Goal: Obtain resource: Download file/media

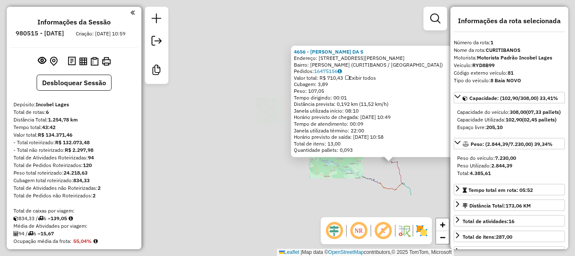
select select "*********"
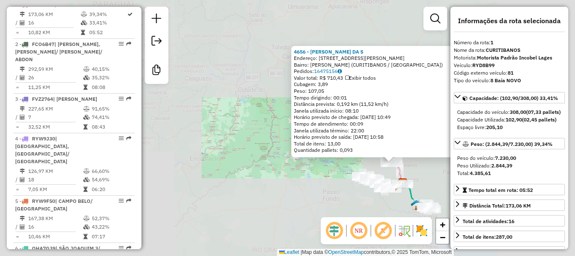
click at [429, 184] on div "4656 - [PERSON_NAME] DA S Endereço: R [PERSON_NAME] 339 Bairro: [PERSON_NAME] (…" at bounding box center [287, 128] width 575 height 256
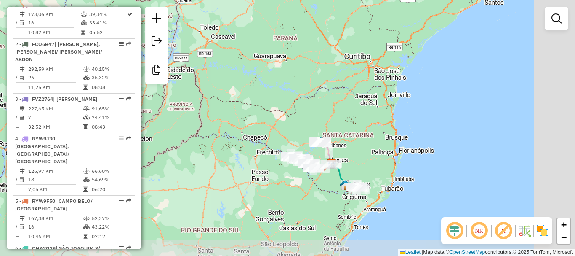
drag, startPoint x: 416, startPoint y: 179, endPoint x: 310, endPoint y: 143, distance: 112.0
click at [314, 146] on div "Rota 1 - Placa RYD8B99 5543 - TIAGO DOS SANTOS FUL Janela de atendimento Grade …" at bounding box center [287, 128] width 575 height 256
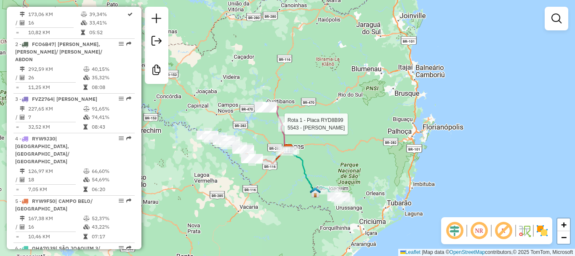
drag, startPoint x: 359, startPoint y: 142, endPoint x: 358, endPoint y: 128, distance: 14.3
click at [356, 128] on div "Rota 1 - Placa RYD8B99 5543 - TIAGO DOS SANTOS FUL Janela de atendimento Grade …" at bounding box center [287, 128] width 575 height 256
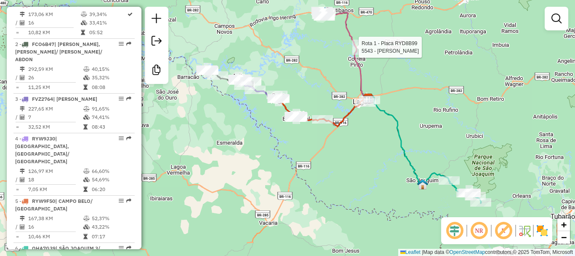
drag, startPoint x: 303, startPoint y: 157, endPoint x: 376, endPoint y: 127, distance: 79.1
click at [376, 127] on div "Rota 1 - Placa RYD8B99 5543 - TIAGO DOS SANTOS FUL Janela de atendimento Grade …" at bounding box center [287, 128] width 575 height 256
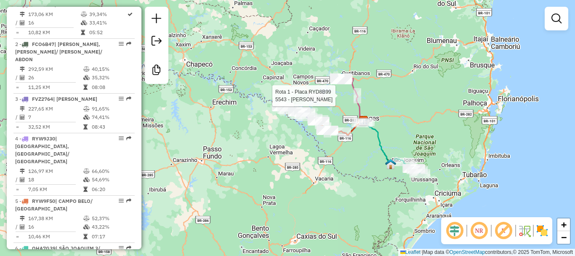
drag, startPoint x: 363, startPoint y: 137, endPoint x: 343, endPoint y: 151, distance: 24.5
click at [344, 151] on div "Rota 1 - Placa RYD8B99 5543 - TIAGO DOS SANTOS FUL Janela de atendimento Grade …" at bounding box center [287, 128] width 575 height 256
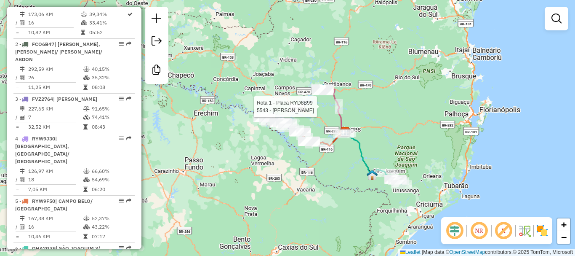
click at [343, 151] on div "Rota 1 - Placa RYD8B99 5543 - TIAGO DOS SANTOS FUL Janela de atendimento Grade …" at bounding box center [287, 128] width 575 height 256
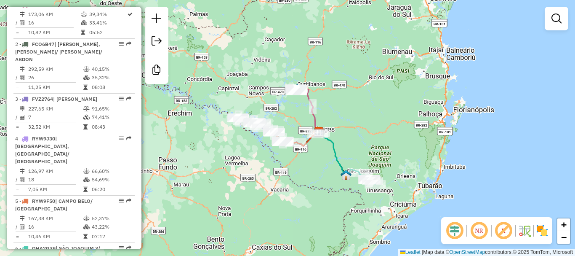
drag, startPoint x: 343, startPoint y: 154, endPoint x: 318, endPoint y: 154, distance: 25.3
click at [318, 154] on div "Janela de atendimento Grade de atendimento Capacidade Transportadoras Veículos …" at bounding box center [287, 128] width 575 height 256
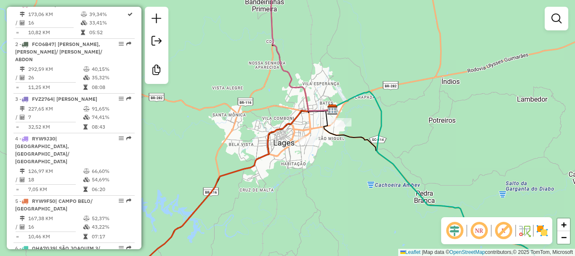
drag, startPoint x: 313, startPoint y: 131, endPoint x: 324, endPoint y: 145, distance: 17.6
click at [321, 150] on div "Janela de atendimento Grade de atendimento Capacidade Transportadoras Veículos …" at bounding box center [287, 128] width 575 height 256
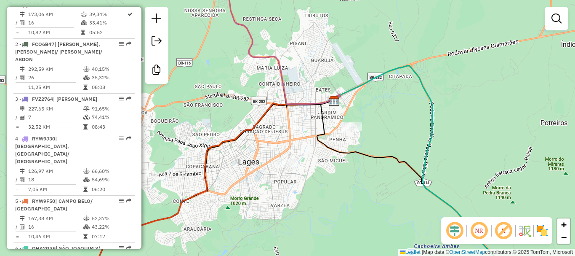
drag, startPoint x: 363, startPoint y: 139, endPoint x: 347, endPoint y: 138, distance: 16.1
click at [347, 138] on div "Janela de atendimento Grade de atendimento Capacidade Transportadoras Veículos …" at bounding box center [287, 128] width 575 height 256
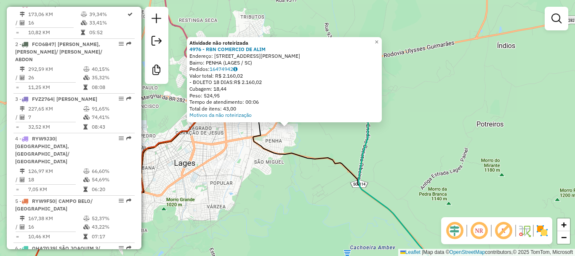
click at [333, 148] on div "Atividade não roteirizada 4976 - RBN COMERCIO DE ALIM Endereço: R [PERSON_NAME]…" at bounding box center [287, 128] width 575 height 256
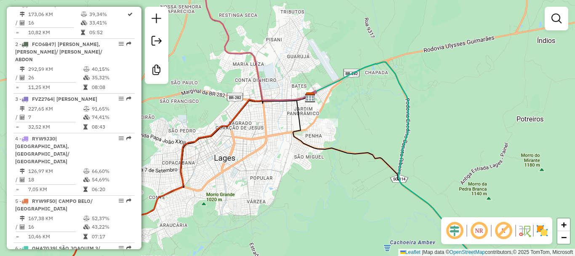
drag, startPoint x: 342, startPoint y: 153, endPoint x: 392, endPoint y: 141, distance: 51.9
click at [394, 142] on div "Janela de atendimento Grade de atendimento Capacidade Transportadoras Veículos …" at bounding box center [287, 128] width 575 height 256
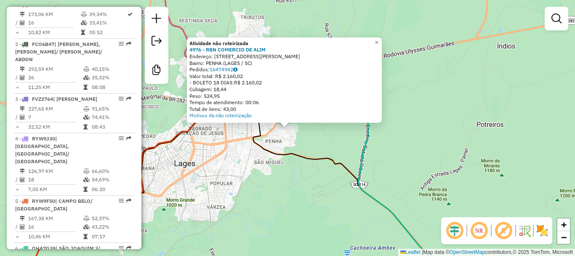
click at [414, 141] on div "Atividade não roteirizada 4976 - RBN COMERCIO DE ALIM Endereço: R [PERSON_NAME]…" at bounding box center [287, 128] width 575 height 256
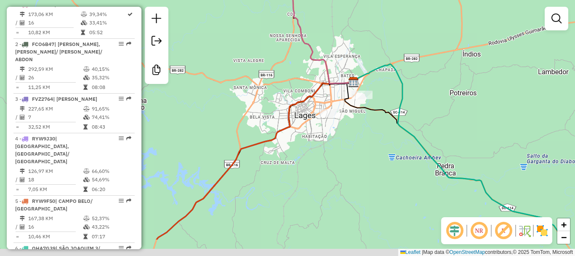
drag, startPoint x: 369, startPoint y: 137, endPoint x: 388, endPoint y: 91, distance: 49.5
click at [383, 93] on div "Janela de atendimento Grade de atendimento Capacidade Transportadoras Veículos …" at bounding box center [287, 128] width 575 height 256
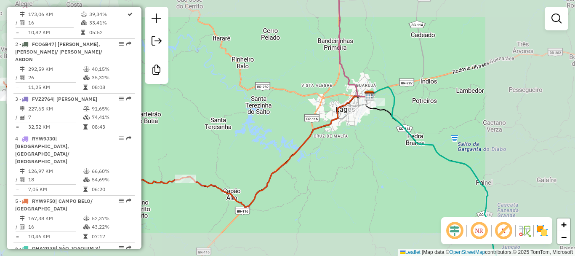
drag, startPoint x: 379, startPoint y: 122, endPoint x: 397, endPoint y: 95, distance: 32.5
click at [395, 97] on div "Janela de atendimento Grade de atendimento Capacidade Transportadoras Veículos …" at bounding box center [287, 128] width 575 height 256
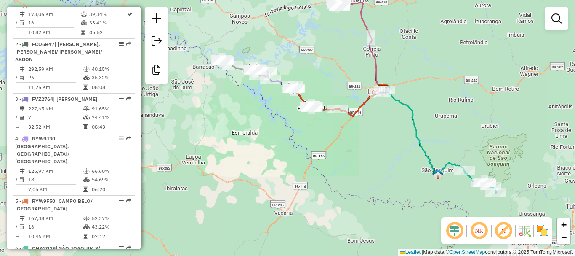
drag, startPoint x: 390, startPoint y: 114, endPoint x: 355, endPoint y: 125, distance: 36.4
click at [355, 124] on div "Janela de atendimento Grade de atendimento Capacidade Transportadoras Veículos …" at bounding box center [287, 128] width 575 height 256
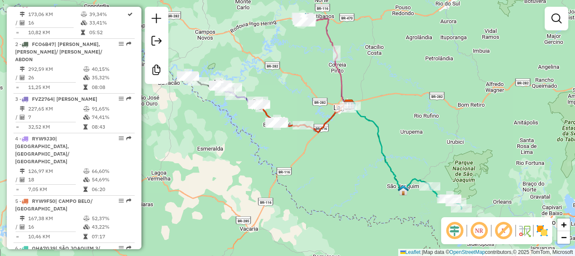
drag, startPoint x: 387, startPoint y: 93, endPoint x: 381, endPoint y: 100, distance: 9.3
click at [381, 100] on div "Janela de atendimento Grade de atendimento Capacidade Transportadoras Veículos …" at bounding box center [287, 128] width 575 height 256
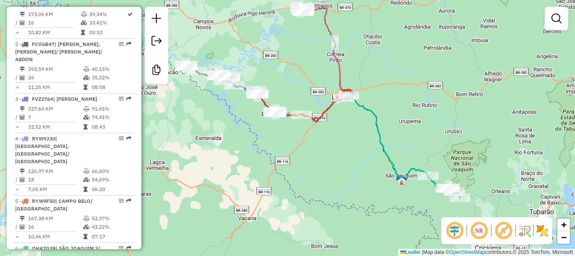
drag, startPoint x: 387, startPoint y: 97, endPoint x: 385, endPoint y: 88, distance: 8.6
click at [385, 88] on div "Janela de atendimento Grade de atendimento Capacidade Transportadoras Veículos …" at bounding box center [287, 128] width 575 height 256
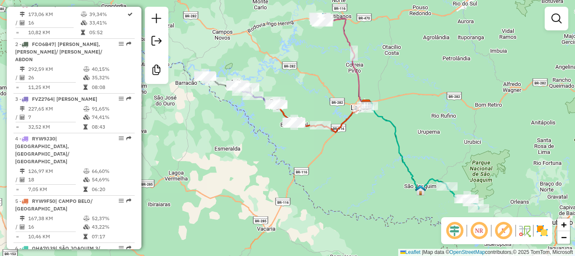
drag, startPoint x: 437, startPoint y: 107, endPoint x: 454, endPoint y: 117, distance: 20.2
click at [454, 117] on div "Janela de atendimento Grade de atendimento Capacidade Transportadoras Veículos …" at bounding box center [287, 128] width 575 height 256
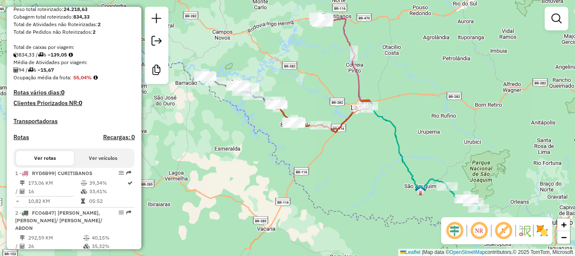
scroll to position [0, 0]
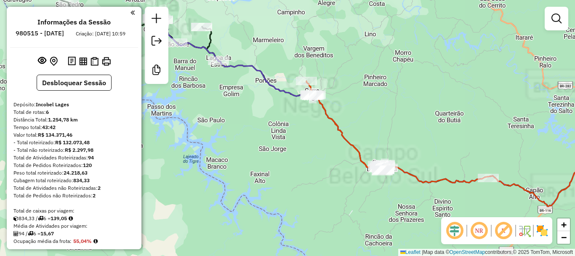
drag, startPoint x: 289, startPoint y: 120, endPoint x: 354, endPoint y: 141, distance: 67.8
click at [390, 149] on div "Janela de atendimento Grade de atendimento Capacidade Transportadoras Veículos …" at bounding box center [287, 128] width 575 height 256
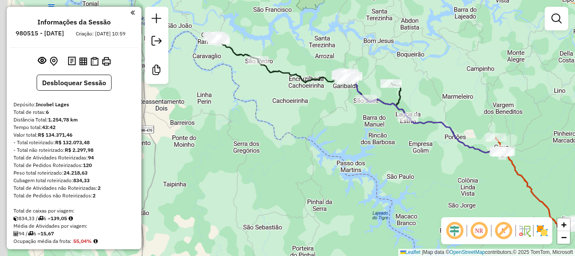
drag, startPoint x: 299, startPoint y: 136, endPoint x: 357, endPoint y: 139, distance: 57.4
click at [393, 163] on div "Janela de atendimento Grade de atendimento Capacidade Transportadoras Veículos …" at bounding box center [287, 128] width 575 height 256
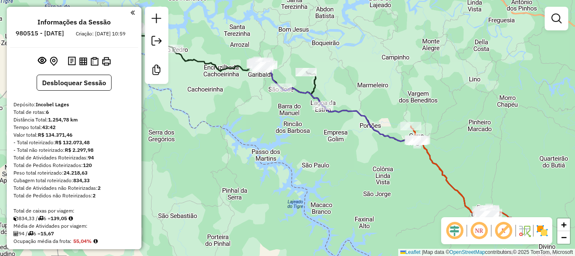
drag, startPoint x: 320, startPoint y: 127, endPoint x: 211, endPoint y: 101, distance: 111.7
click at [209, 101] on div "Janela de atendimento Grade de atendimento Capacidade Transportadoras Veículos …" at bounding box center [287, 128] width 575 height 256
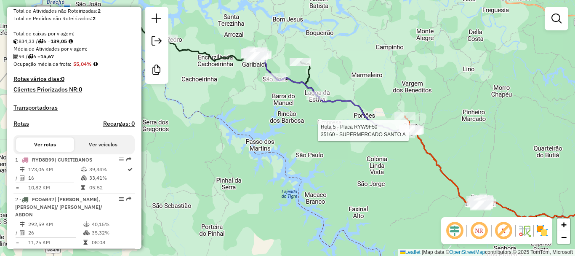
select select "*********"
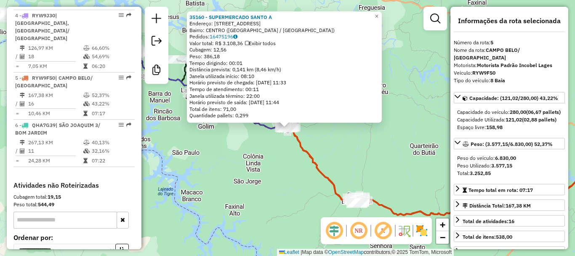
scroll to position [504, 0]
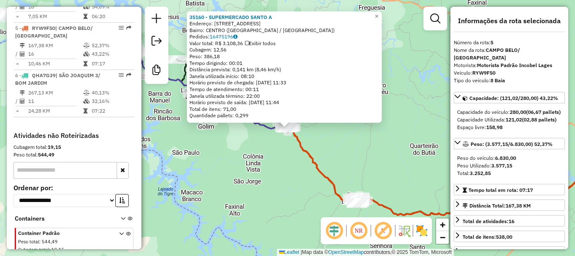
click at [383, 143] on div "35160 - SUPERMERCADO SANTO A Endereço: R ORIDES DELFES FURTADO 117 117 Bairro: …" at bounding box center [287, 128] width 575 height 256
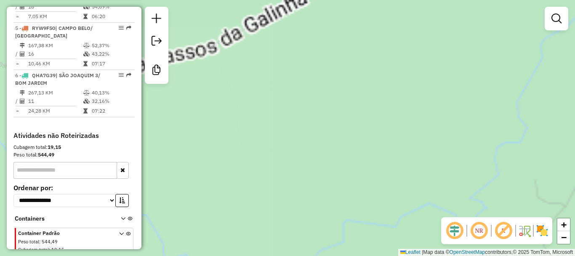
drag, startPoint x: 280, startPoint y: 133, endPoint x: 377, endPoint y: 116, distance: 99.1
click at [434, 120] on div "Janela de atendimento Grade de atendimento Capacidade Transportadoras Veículos …" at bounding box center [287, 128] width 575 height 256
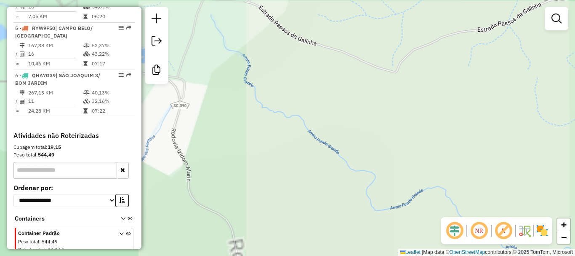
drag, startPoint x: 332, startPoint y: 122, endPoint x: 447, endPoint y: 121, distance: 115.0
click at [445, 121] on div "Janela de atendimento Grade de atendimento Capacidade Transportadoras Veículos …" at bounding box center [287, 128] width 575 height 256
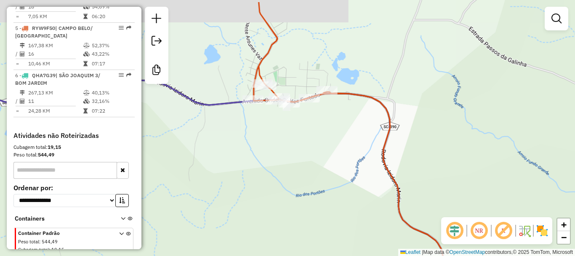
drag, startPoint x: 406, startPoint y: 117, endPoint x: 383, endPoint y: 157, distance: 46.2
click at [384, 157] on icon at bounding box center [361, 155] width 214 height 307
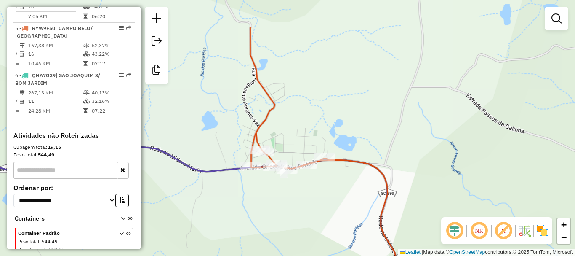
drag, startPoint x: 358, startPoint y: 125, endPoint x: 358, endPoint y: 150, distance: 25.3
click at [358, 150] on div "Janela de atendimento Grade de atendimento Capacidade Transportadoras Veículos …" at bounding box center [287, 128] width 575 height 256
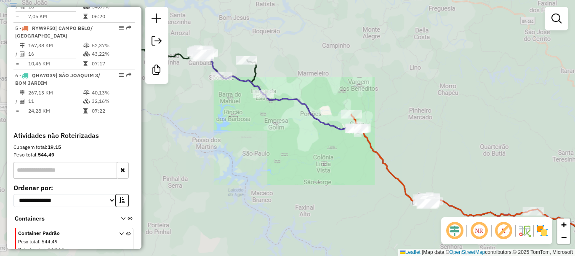
drag, startPoint x: 414, startPoint y: 120, endPoint x: 369, endPoint y: 91, distance: 53.6
click at [370, 92] on div "Janela de atendimento Grade de atendimento Capacidade Transportadoras Veículos …" at bounding box center [287, 128] width 575 height 256
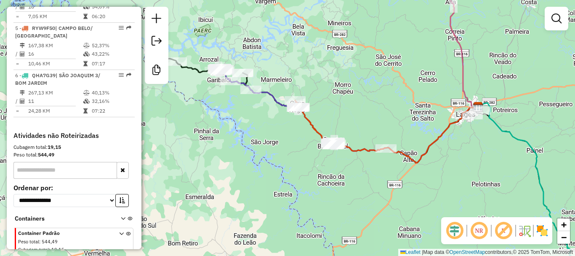
drag, startPoint x: 380, startPoint y: 88, endPoint x: 342, endPoint y: 102, distance: 41.3
click at [342, 102] on div "Janela de atendimento Grade de atendimento Capacidade Transportadoras Veículos …" at bounding box center [287, 128] width 575 height 256
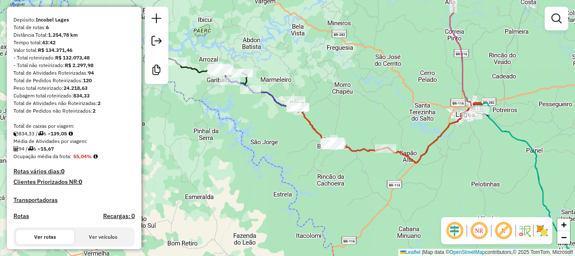
scroll to position [0, 0]
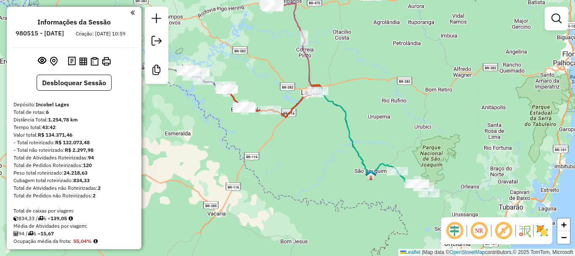
drag, startPoint x: 342, startPoint y: 123, endPoint x: 270, endPoint y: 93, distance: 77.7
click at [268, 93] on div "Janela de atendimento Grade de atendimento Capacidade Transportadoras Veículos …" at bounding box center [287, 128] width 575 height 256
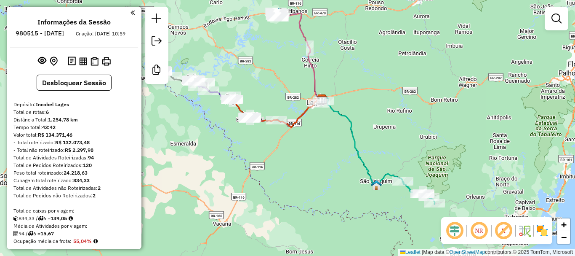
drag, startPoint x: 357, startPoint y: 129, endPoint x: 360, endPoint y: 137, distance: 8.7
click at [360, 137] on div "Janela de atendimento Grade de atendimento Capacidade Transportadoras Veículos …" at bounding box center [287, 128] width 575 height 256
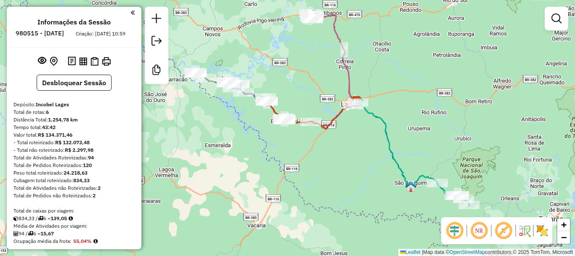
drag, startPoint x: 369, startPoint y: 134, endPoint x: 403, endPoint y: 136, distance: 34.2
click at [403, 136] on div "Janela de atendimento Grade de atendimento Capacidade Transportadoras Veículos …" at bounding box center [287, 128] width 575 height 256
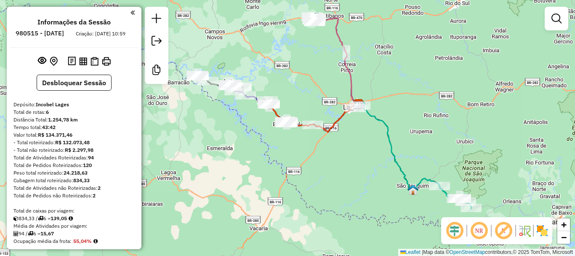
click at [334, 144] on div "Janela de atendimento Grade de atendimento Capacidade Transportadoras Veículos …" at bounding box center [287, 128] width 575 height 256
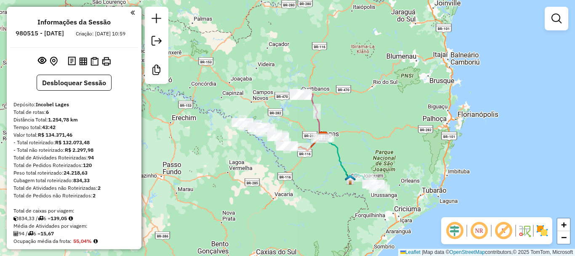
drag, startPoint x: 334, startPoint y: 156, endPoint x: 326, endPoint y: 162, distance: 10.6
click at [326, 162] on div "Janela de atendimento Grade de atendimento Capacidade Transportadoras Veículos …" at bounding box center [287, 128] width 575 height 256
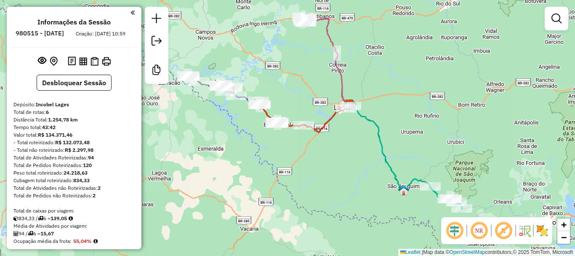
drag, startPoint x: 319, startPoint y: 166, endPoint x: 356, endPoint y: 150, distance: 39.8
click at [356, 150] on div "Janela de atendimento Grade de atendimento Capacidade Transportadoras Veículos …" at bounding box center [287, 128] width 575 height 256
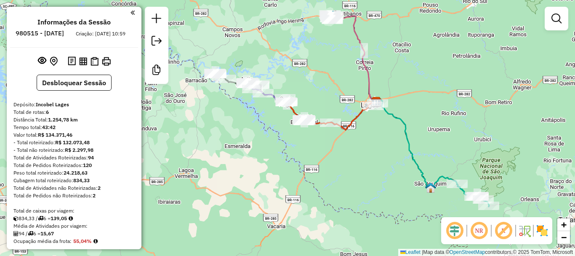
drag, startPoint x: 272, startPoint y: 81, endPoint x: 298, endPoint y: 76, distance: 26.2
click at [298, 76] on div "Janela de atendimento Grade de atendimento Capacidade Transportadoras Veículos …" at bounding box center [287, 128] width 575 height 256
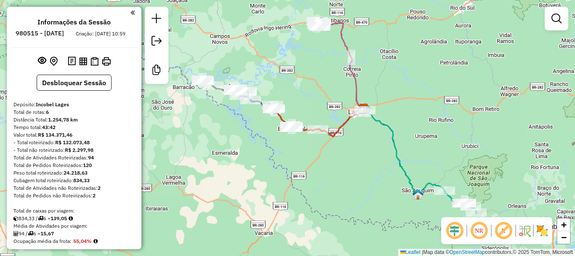
drag, startPoint x: 335, startPoint y: 99, endPoint x: 324, endPoint y: 105, distance: 12.9
click at [324, 105] on div "Janela de atendimento Grade de atendimento Capacidade Transportadoras Veículos …" at bounding box center [287, 128] width 575 height 256
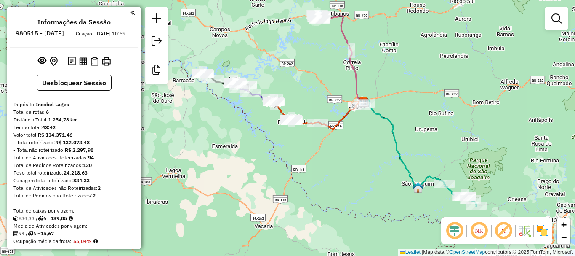
drag, startPoint x: 323, startPoint y: 103, endPoint x: 323, endPoint y: 96, distance: 6.7
click at [323, 96] on div "Janela de atendimento Grade de atendimento Capacidade Transportadoras Veículos …" at bounding box center [287, 128] width 575 height 256
click at [339, 185] on div "Janela de atendimento Grade de atendimento Capacidade Transportadoras Veículos …" at bounding box center [287, 128] width 575 height 256
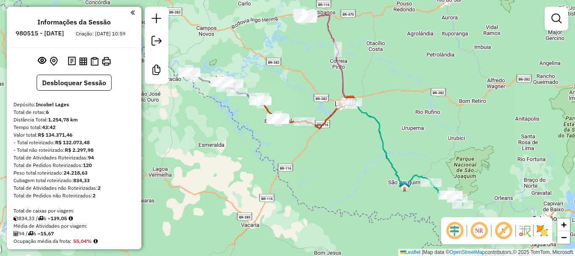
drag, startPoint x: 333, startPoint y: 159, endPoint x: 320, endPoint y: 157, distance: 13.5
click at [320, 157] on div "Janela de atendimento Grade de atendimento Capacidade Transportadoras Veículos …" at bounding box center [287, 128] width 575 height 256
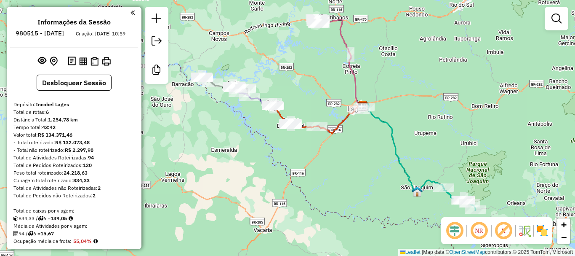
drag, startPoint x: 290, startPoint y: 102, endPoint x: 308, endPoint y: 107, distance: 18.7
click at [308, 107] on div "Janela de atendimento Grade de atendimento Capacidade Transportadoras Veículos …" at bounding box center [287, 128] width 575 height 256
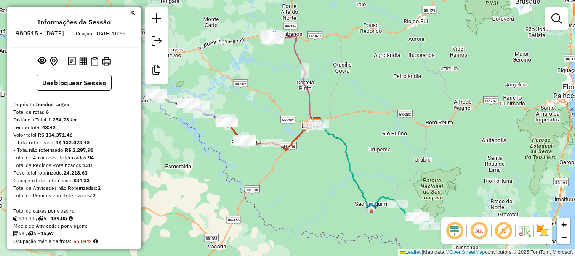
drag, startPoint x: 247, startPoint y: 169, endPoint x: 204, endPoint y: 181, distance: 44.5
click at [204, 181] on div "Janela de atendimento Grade de atendimento Capacidade Transportadoras Veículos …" at bounding box center [287, 128] width 575 height 256
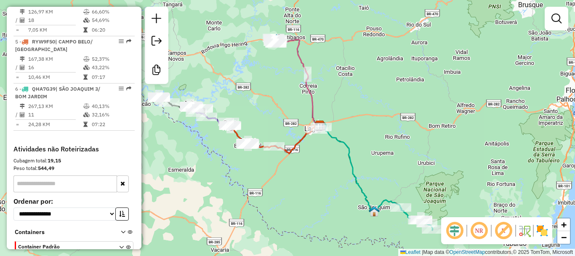
scroll to position [504, 0]
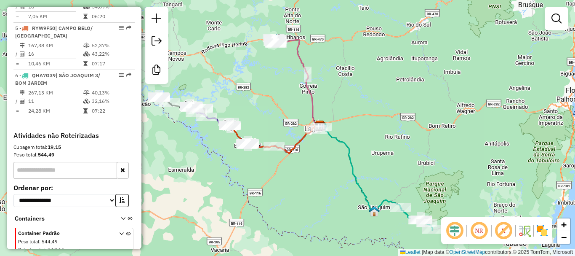
click at [121, 216] on icon at bounding box center [123, 220] width 5 height 8
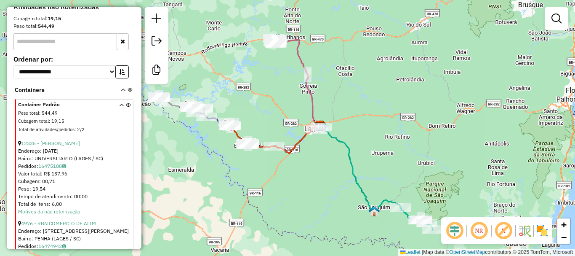
scroll to position [583, 0]
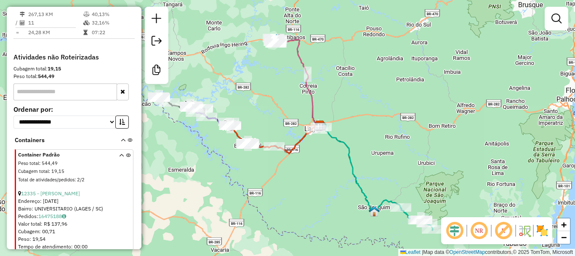
click at [119, 153] on icon at bounding box center [121, 169] width 5 height 32
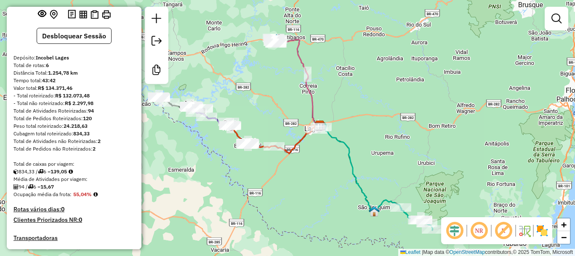
scroll to position [0, 0]
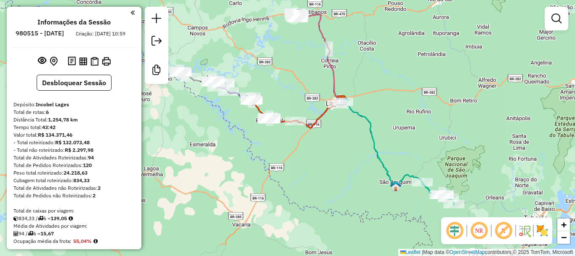
drag, startPoint x: 254, startPoint y: 119, endPoint x: 276, endPoint y: 94, distance: 33.2
click at [276, 94] on div "Janela de atendimento Grade de atendimento Capacidade Transportadoras Veículos …" at bounding box center [287, 128] width 575 height 256
click at [339, 160] on div "Janela de atendimento Grade de atendimento Capacidade Transportadoras Veículos …" at bounding box center [287, 128] width 575 height 256
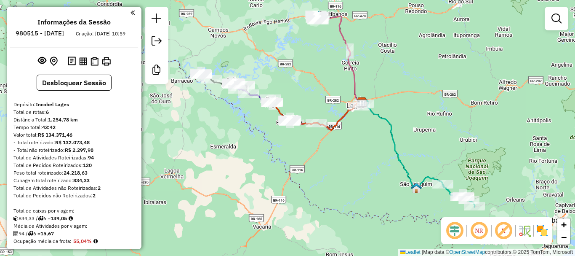
drag, startPoint x: 342, startPoint y: 164, endPoint x: 360, endPoint y: 163, distance: 18.6
click at [360, 163] on div "Janela de atendimento Grade de atendimento Capacidade Transportadoras Veículos …" at bounding box center [287, 128] width 575 height 256
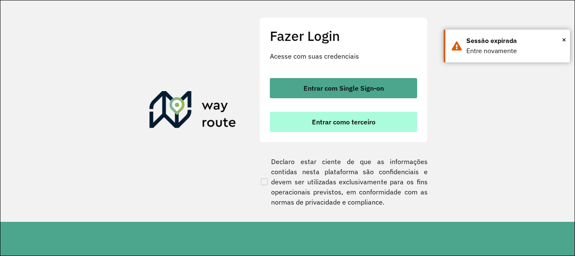
click at [349, 120] on span "Entrar como terceiro" at bounding box center [344, 121] width 64 height 7
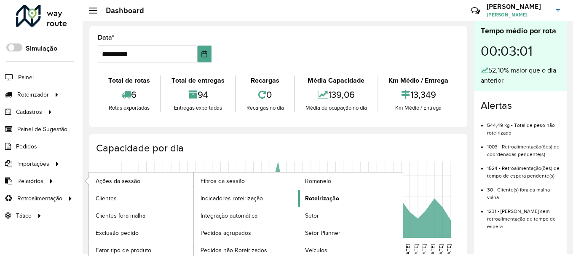
scroll to position [6, 0]
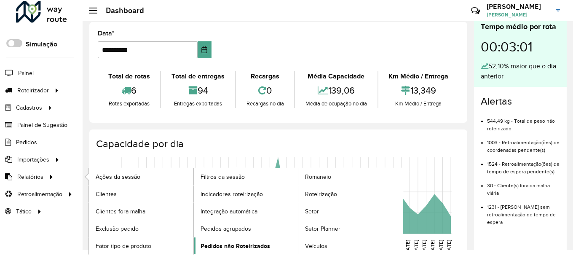
click at [255, 241] on span "Pedidos não Roteirizados" at bounding box center [234, 245] width 69 height 9
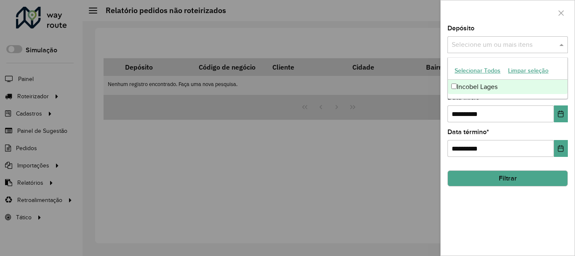
click at [477, 38] on div "Selecione um ou mais itens" at bounding box center [508, 44] width 120 height 17
click at [457, 86] on div "Incobel Lages" at bounding box center [508, 87] width 120 height 14
click at [498, 185] on button "Filtrar" at bounding box center [508, 178] width 120 height 16
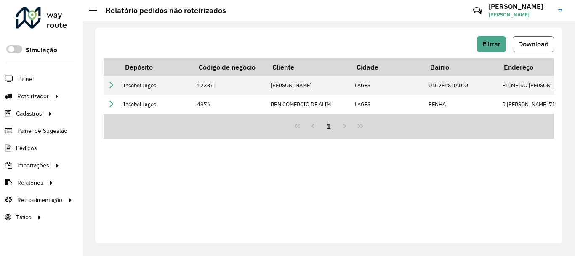
click at [532, 40] on button "Download" at bounding box center [533, 44] width 41 height 16
